Goal: Transaction & Acquisition: Purchase product/service

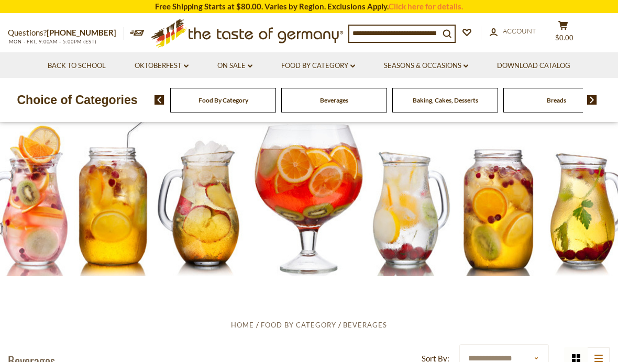
click at [593, 99] on img at bounding box center [592, 99] width 10 height 9
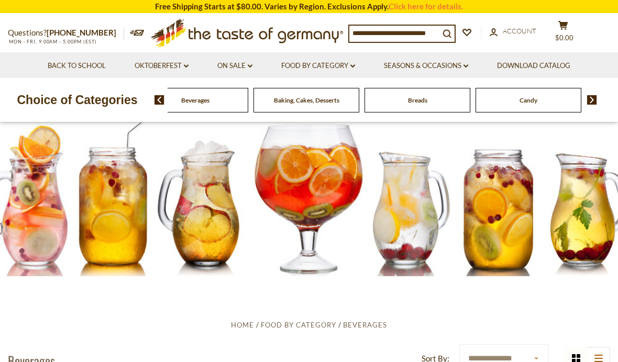
click at [588, 102] on img at bounding box center [592, 99] width 10 height 9
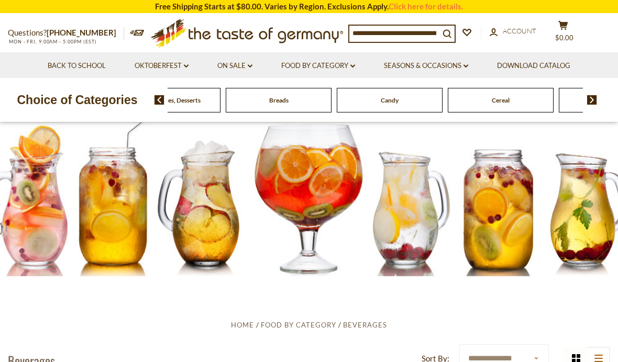
click at [588, 101] on img at bounding box center [592, 99] width 10 height 9
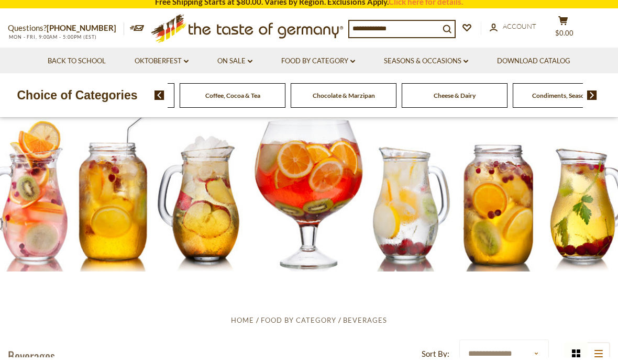
scroll to position [5, 0]
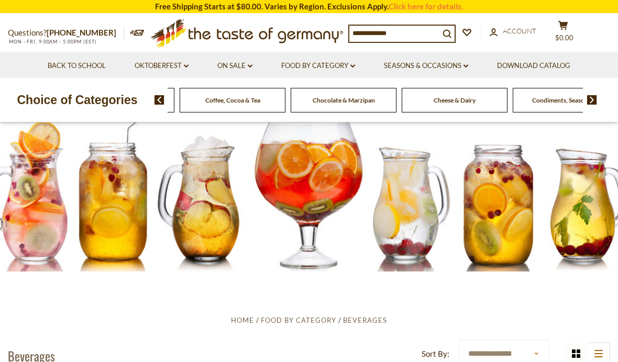
click at [592, 101] on img at bounding box center [592, 99] width 10 height 9
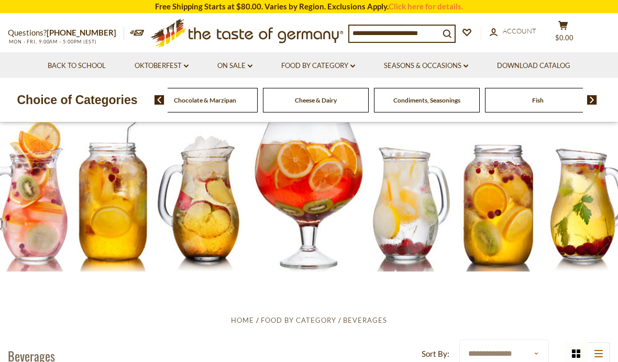
click at [595, 99] on img at bounding box center [592, 99] width 10 height 9
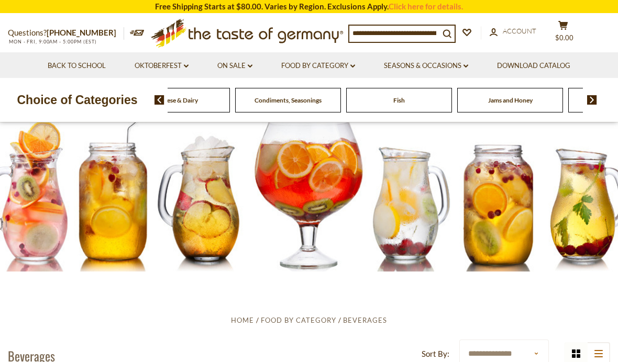
click at [163, 104] on img at bounding box center [159, 99] width 10 height 9
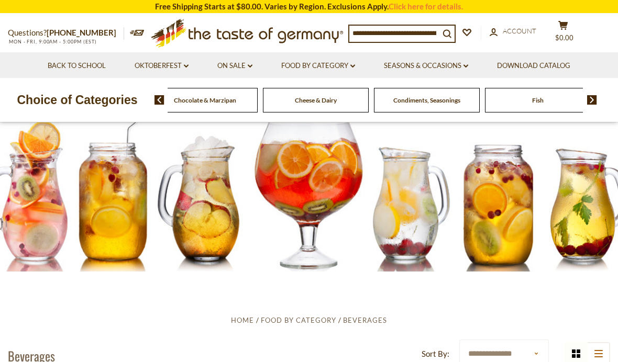
click at [157, 113] on div "Choice of Categories Food By Category Beverages Baking, Cakes, Desserts Breads …" at bounding box center [309, 100] width 618 height 44
click at [159, 110] on div "Food By Category Beverages Baking, Cakes, Desserts Breads Candy Cereal Cookies …" at bounding box center [385, 99] width 463 height 25
click at [164, 103] on img at bounding box center [159, 99] width 10 height 9
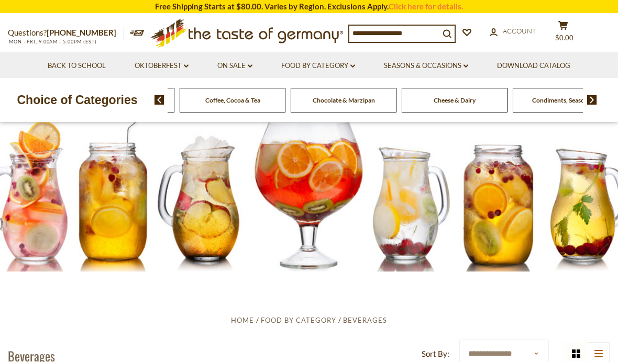
click at [150, 103] on span at bounding box center [156, 99] width 18 height 9
click at [151, 102] on span "Coffee, Cocoa & Tea" at bounding box center [123, 100] width 55 height 8
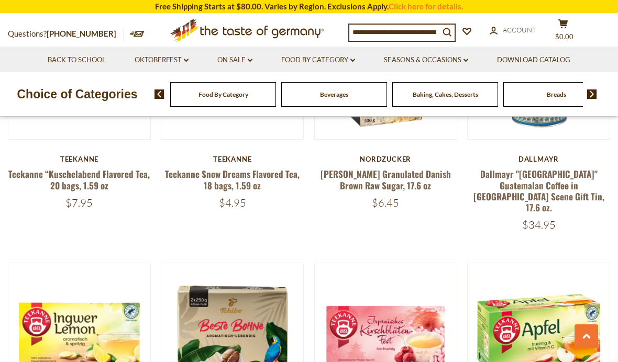
scroll to position [370, 0]
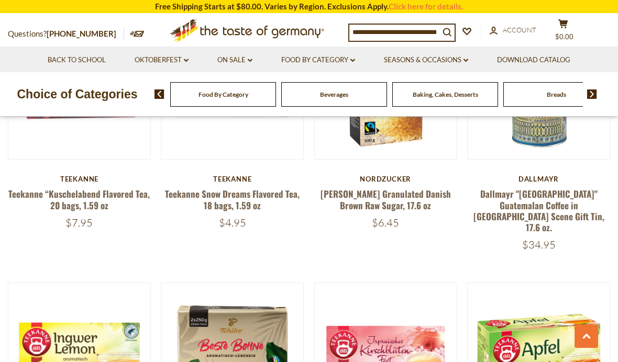
click at [356, 35] on input at bounding box center [394, 32] width 90 height 15
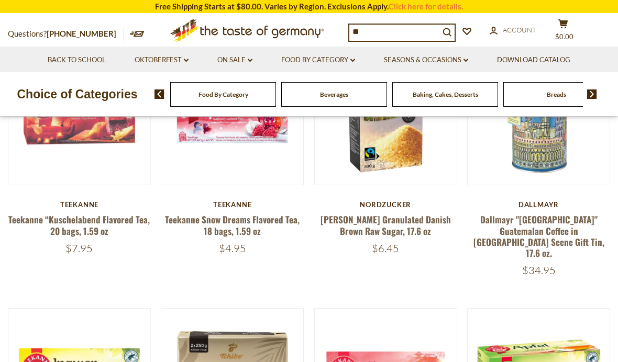
scroll to position [344, 0]
type input "*"
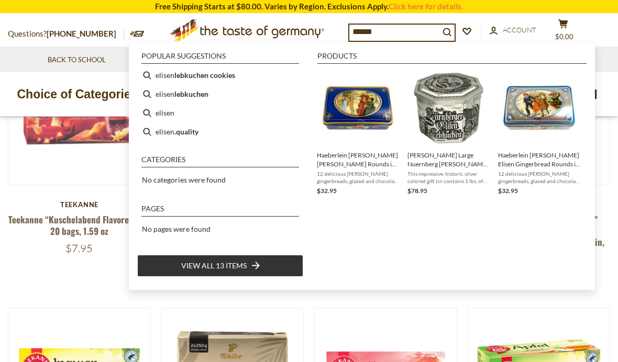
click at [227, 74] on b "lebkuchen cookies" at bounding box center [204, 75] width 61 height 12
type input "**********"
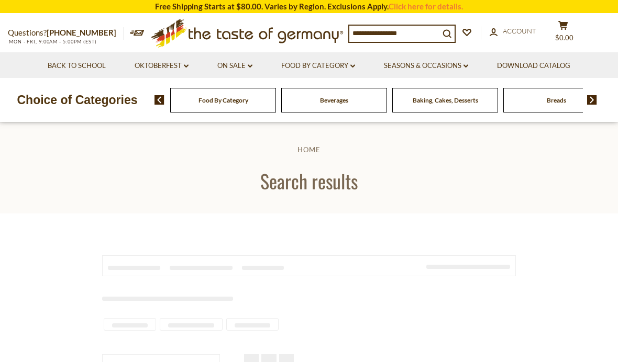
type input "**********"
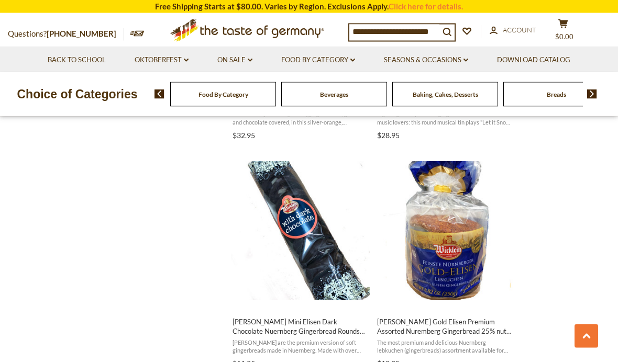
scroll to position [1309, 0]
click at [490, 289] on button "Add to cart" at bounding box center [444, 298] width 138 height 23
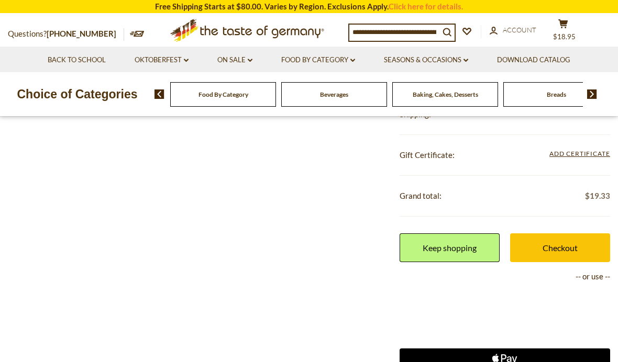
scroll to position [325, 0]
